Goal: Information Seeking & Learning: Find specific fact

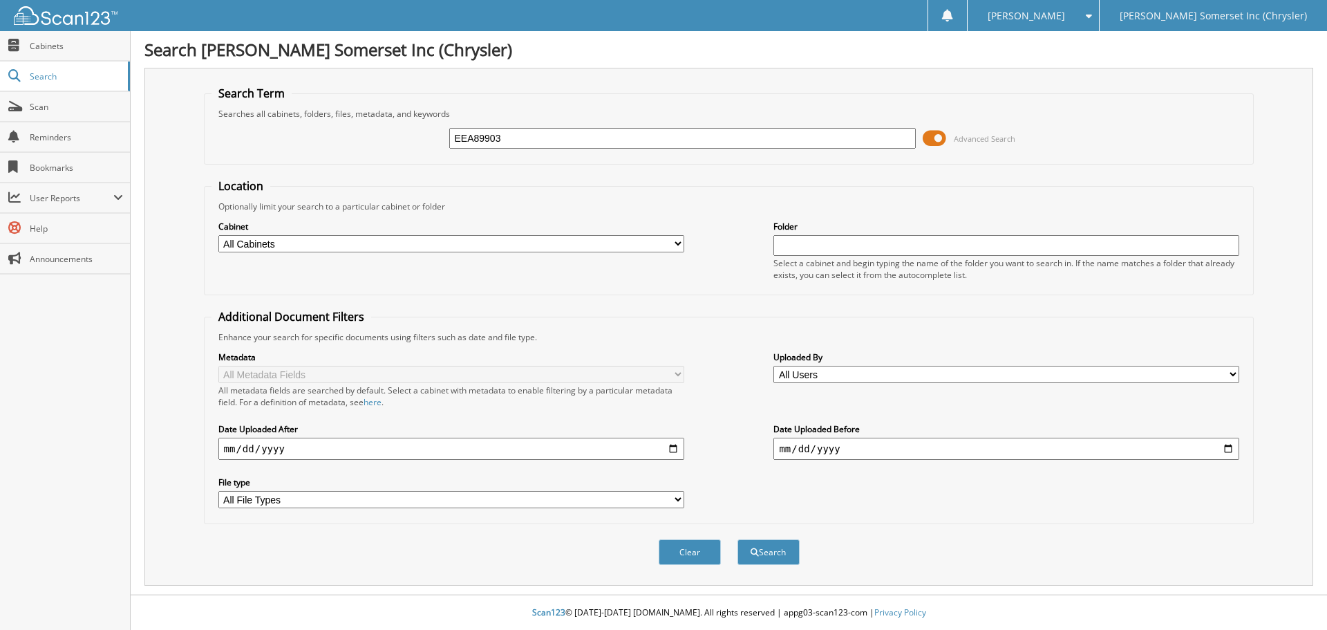
type input "EEA89903"
click at [737, 539] on button "Search" at bounding box center [768, 552] width 62 height 26
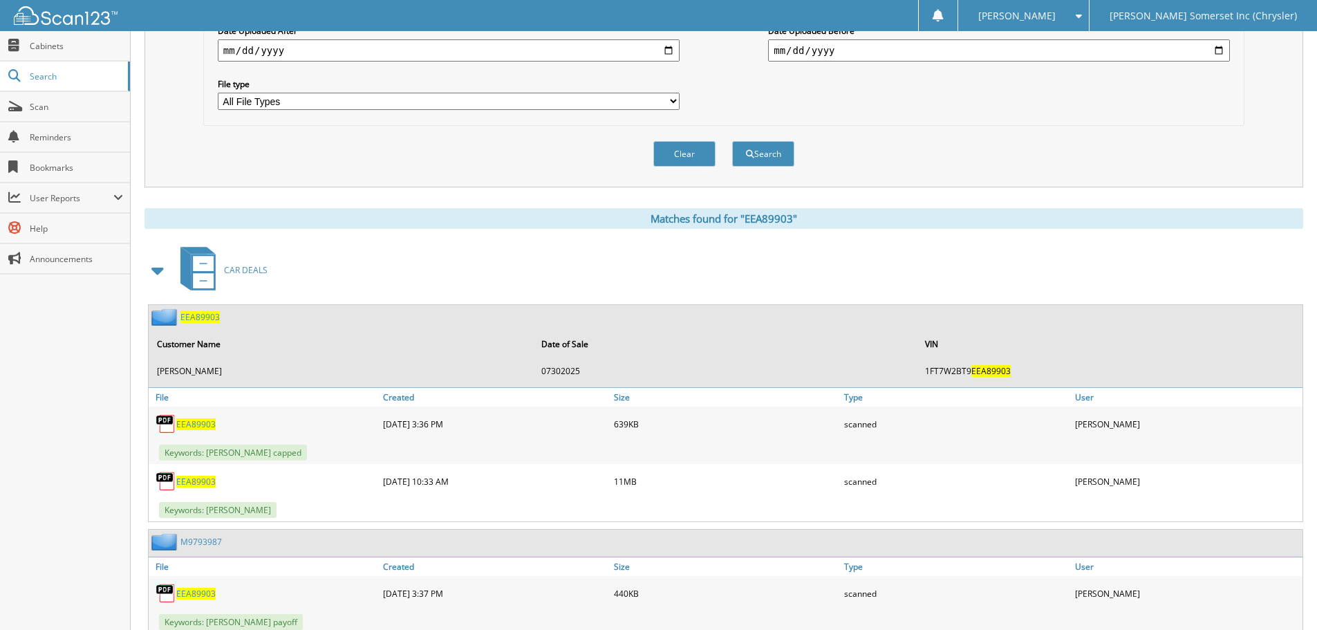
scroll to position [444, 0]
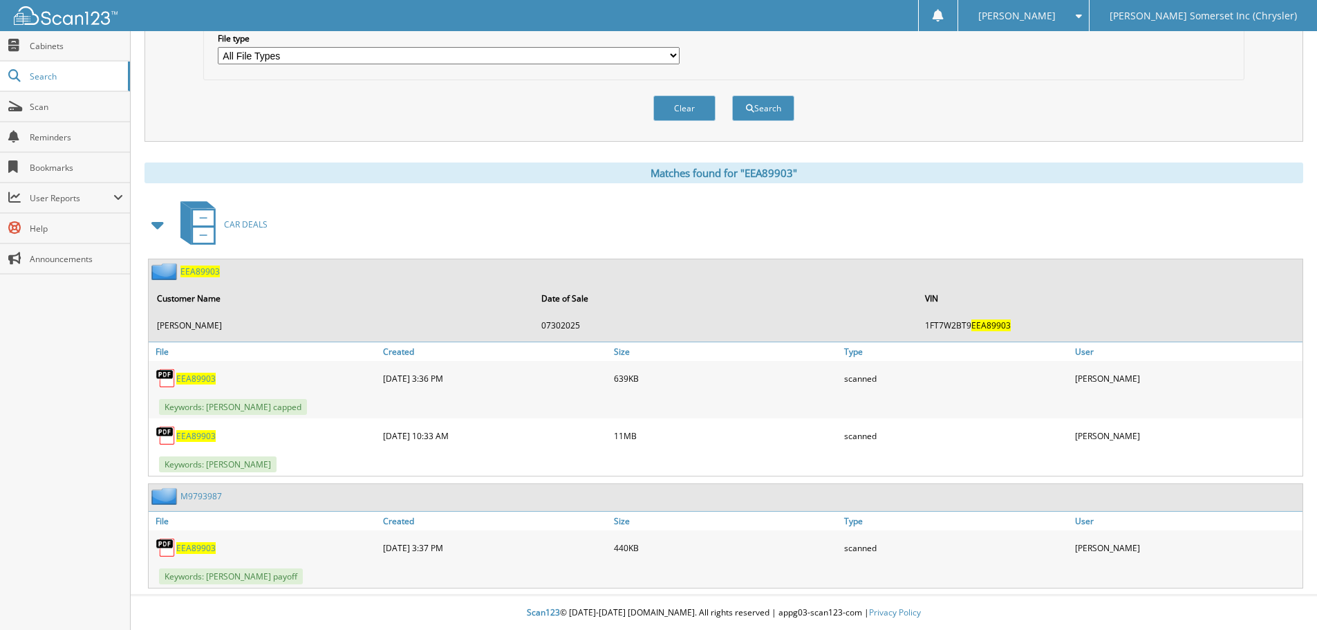
click at [199, 442] on div "EEA89903" at bounding box center [264, 436] width 231 height 28
click at [198, 439] on span "EEA89903" at bounding box center [195, 436] width 39 height 12
